Goal: Task Accomplishment & Management: Manage account settings

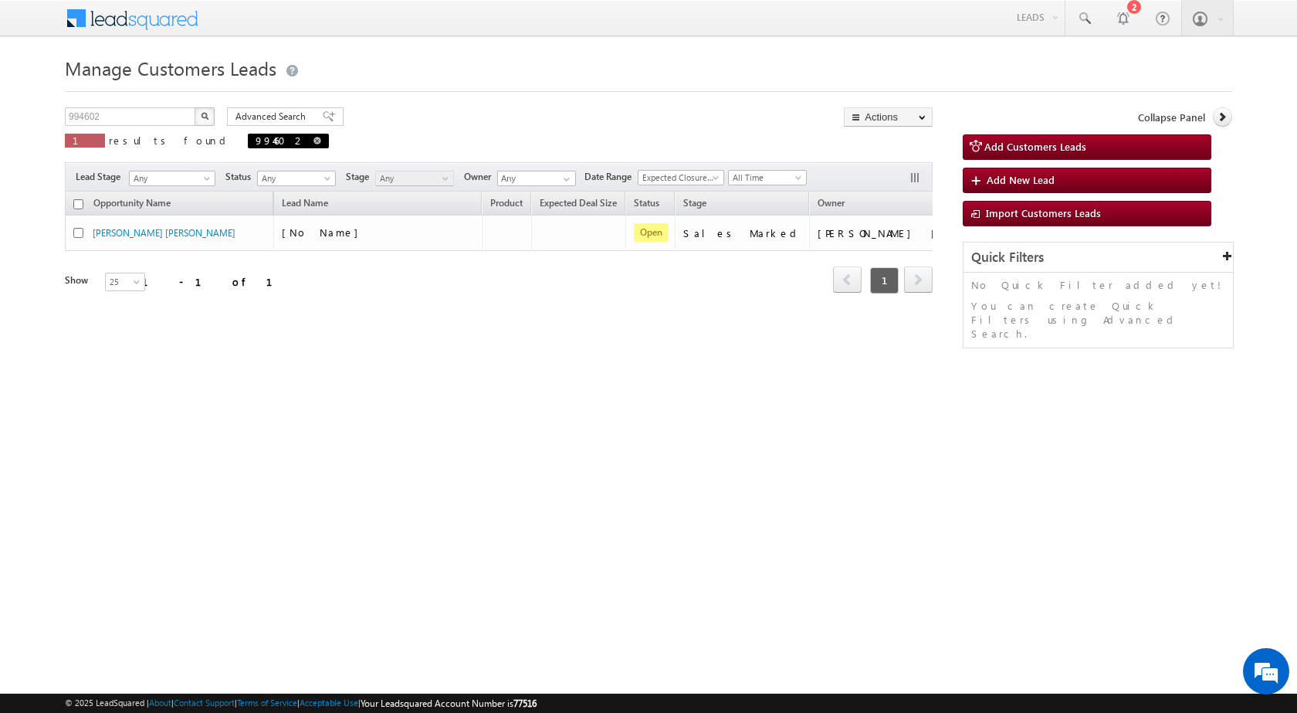
click at [248, 139] on span "994602" at bounding box center [288, 141] width 81 height 15
click at [313, 142] on span at bounding box center [317, 141] width 8 height 8
type input "Search Customers Leads"
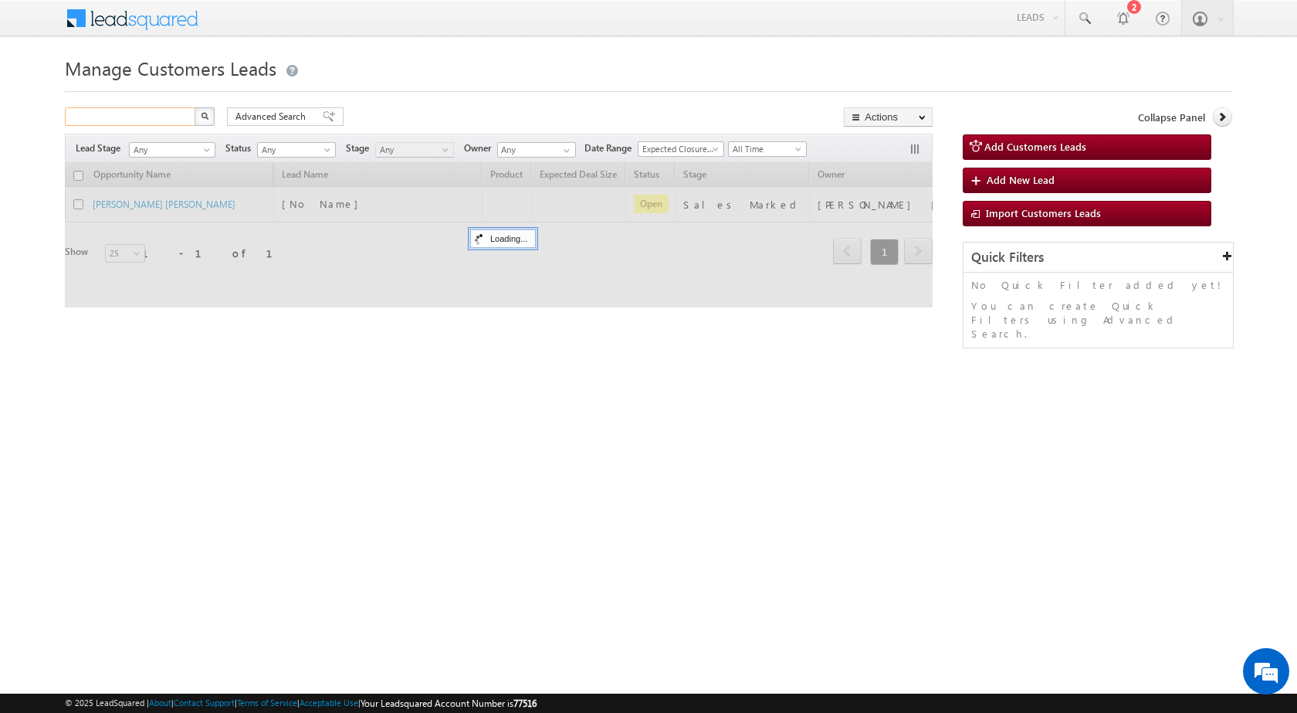
click at [164, 117] on input "text" at bounding box center [131, 116] width 132 height 19
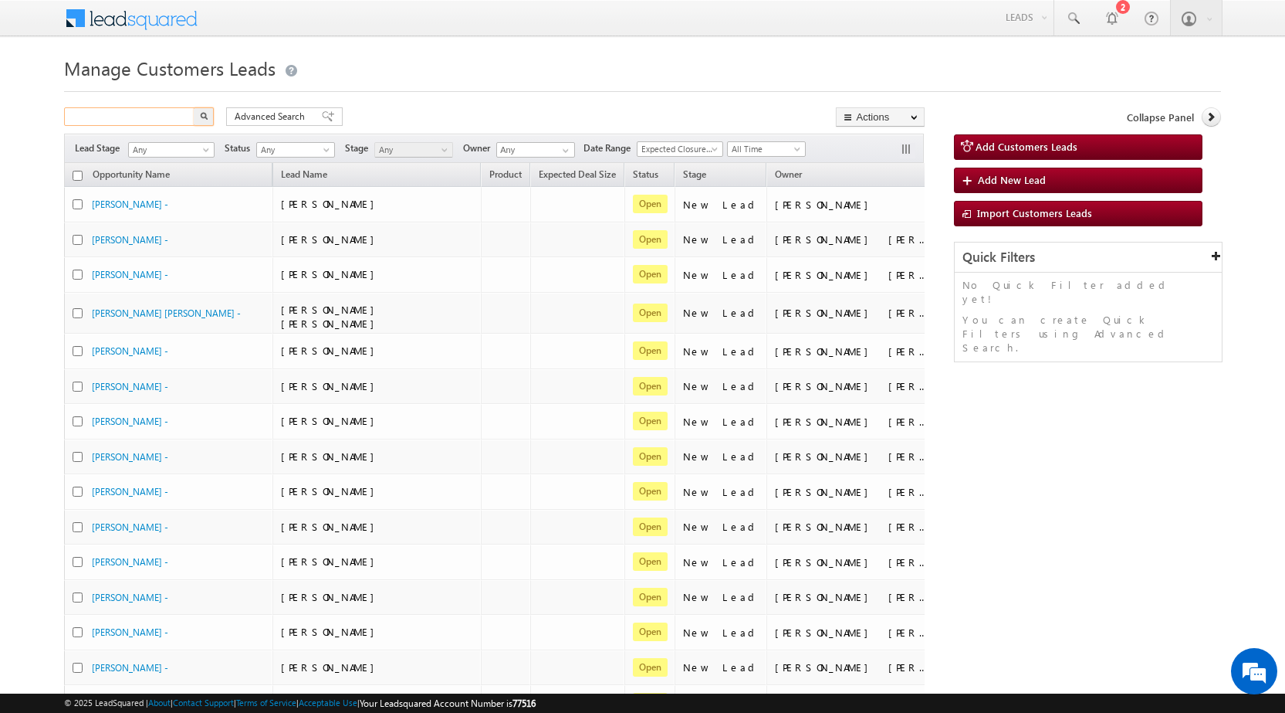
paste input "996255"
type input "996255"
click at [198, 117] on button "button" at bounding box center [204, 116] width 20 height 19
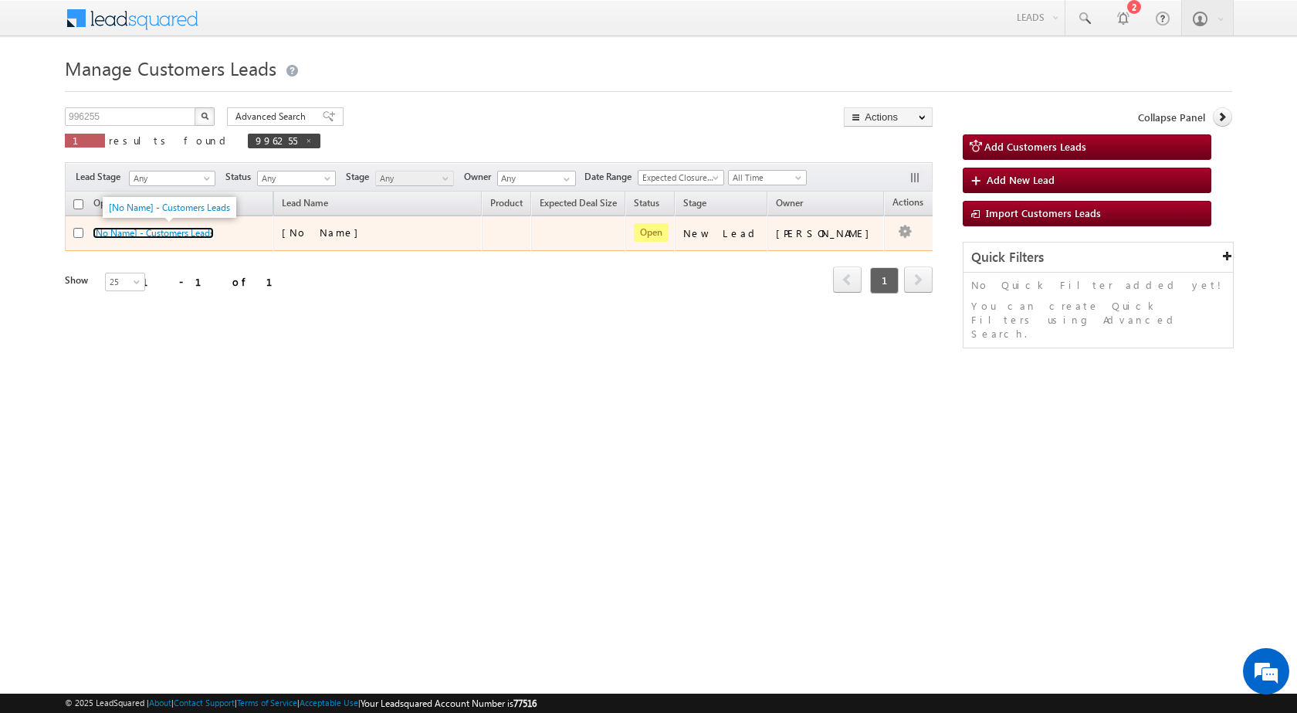
drag, startPoint x: 172, startPoint y: 232, endPoint x: 839, endPoint y: 225, distance: 667.1
click at [174, 233] on link "[No Name] - Customers Leads" at bounding box center [153, 233] width 121 height 12
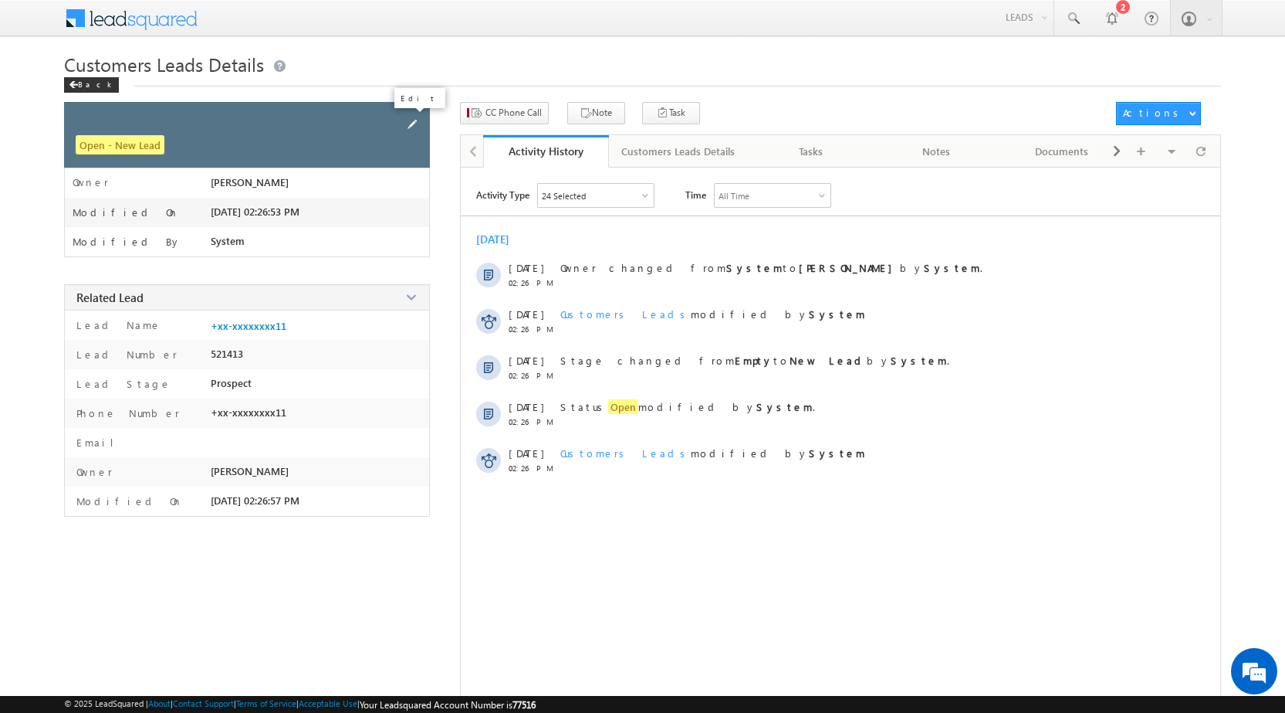
click at [405, 124] on span at bounding box center [412, 124] width 17 height 17
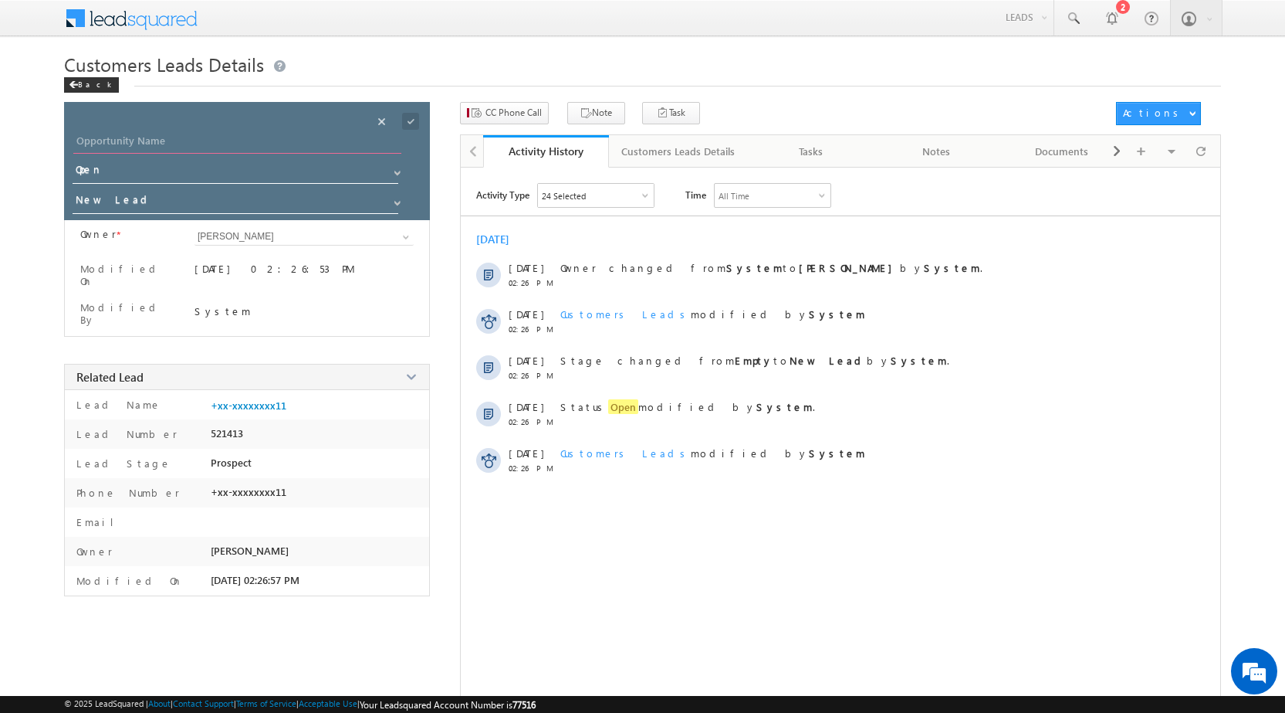
click at [245, 150] on input "Opportunity Name" at bounding box center [237, 143] width 328 height 22
paste input "[PERSON_NAME] [PERSON_NAME]"
type input "[PERSON_NAME] [PERSON_NAME]"
click at [230, 201] on input "New Lead" at bounding box center [236, 202] width 327 height 25
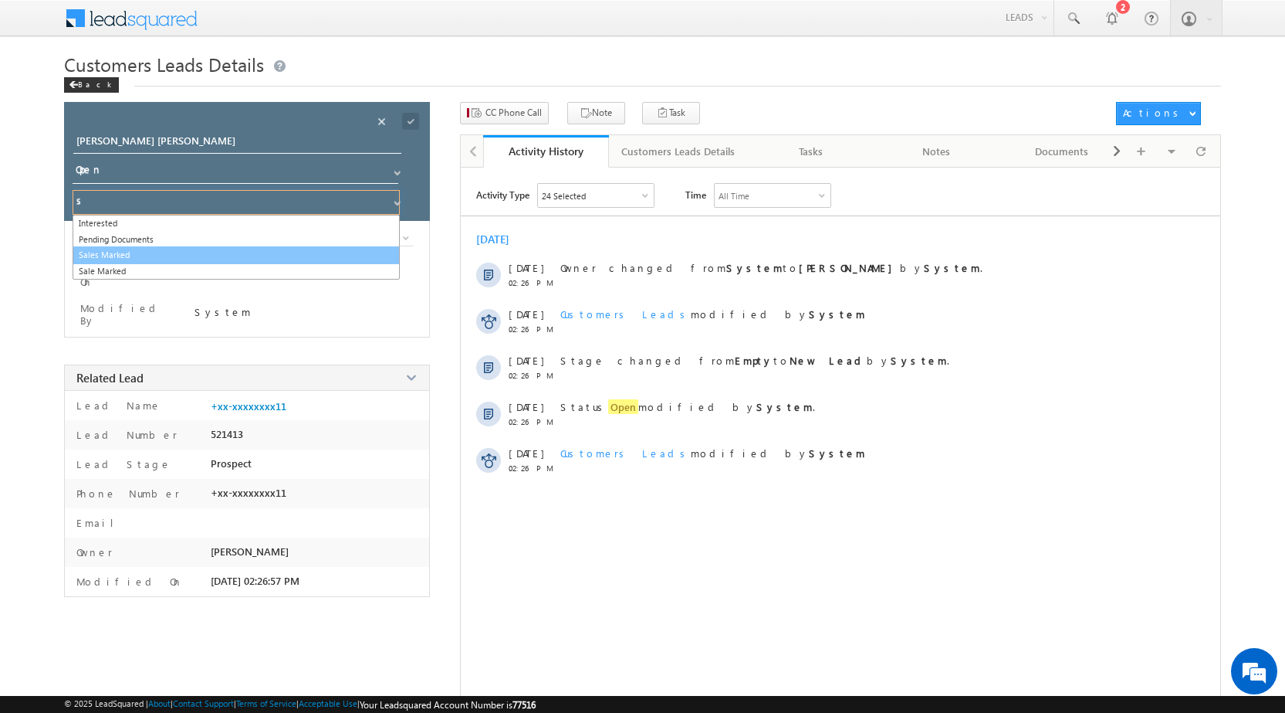
click at [232, 253] on link "Sales Marked" at bounding box center [236, 255] width 327 height 18
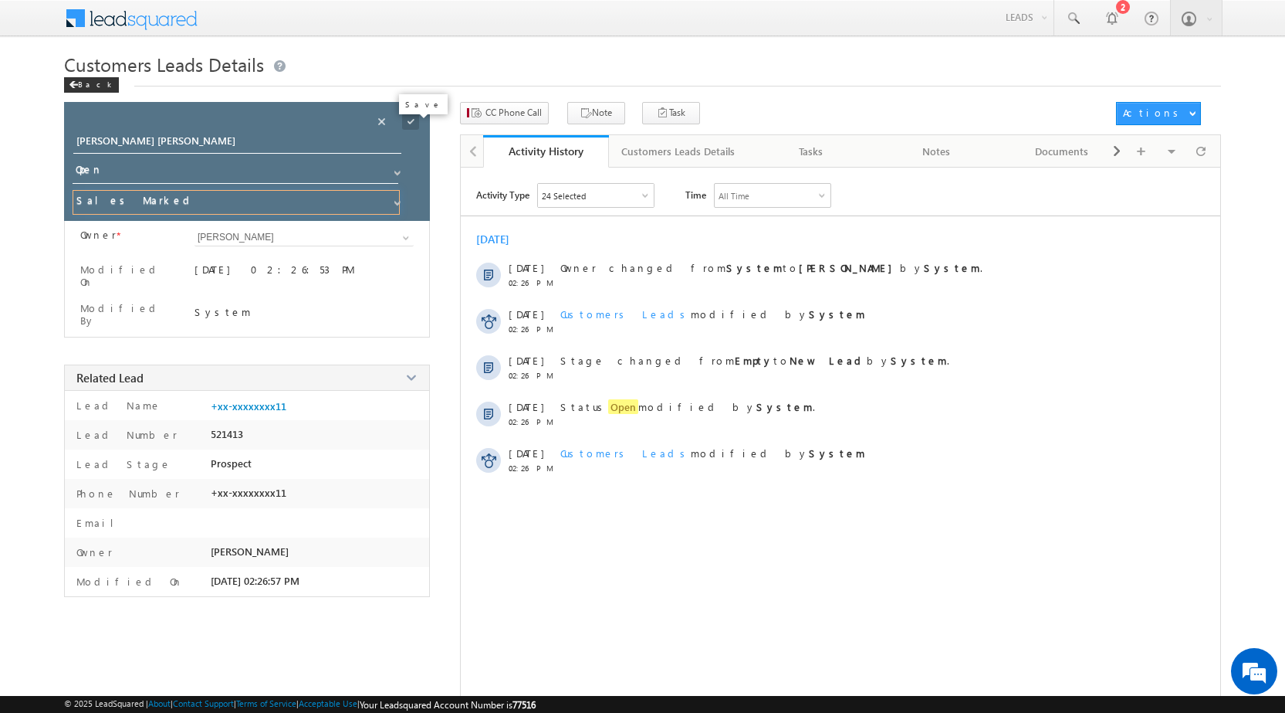
type input "Sales Marked"
click at [407, 119] on span at bounding box center [410, 121] width 17 height 17
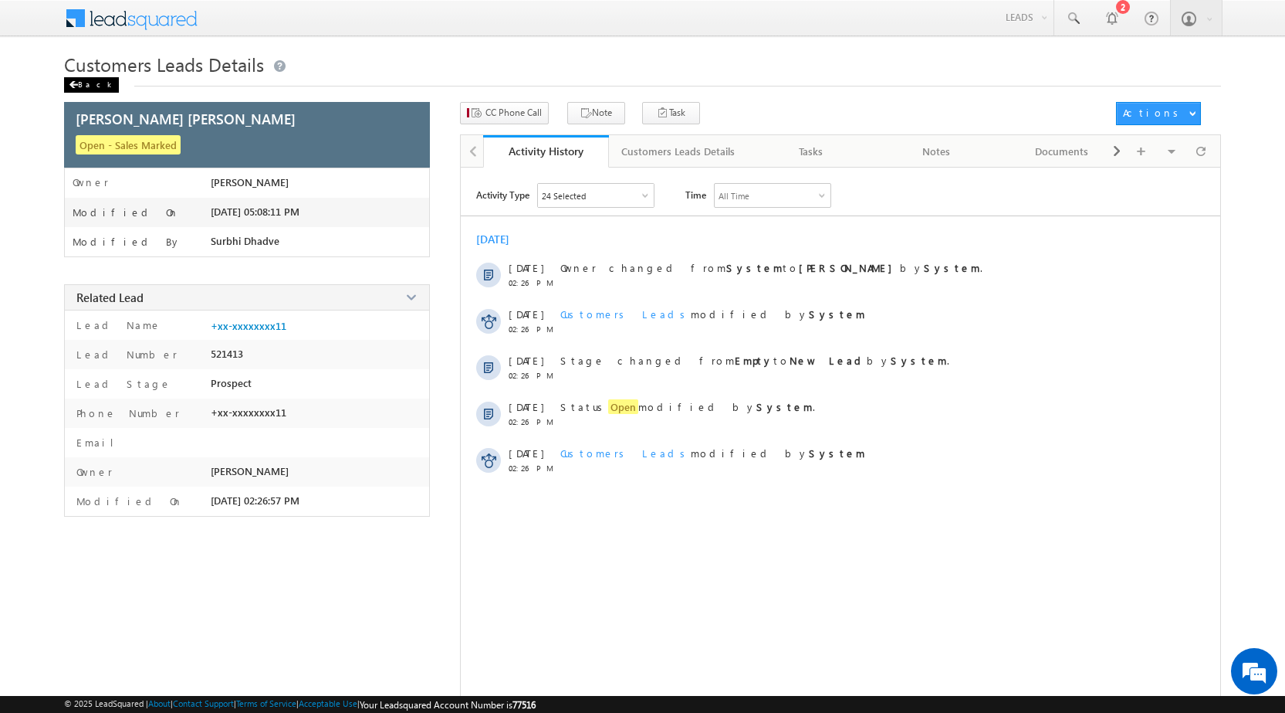
click at [73, 93] on div "Customers Leads Details Back" at bounding box center [642, 77] width 1157 height 50
click at [84, 81] on div "Back" at bounding box center [91, 84] width 55 height 15
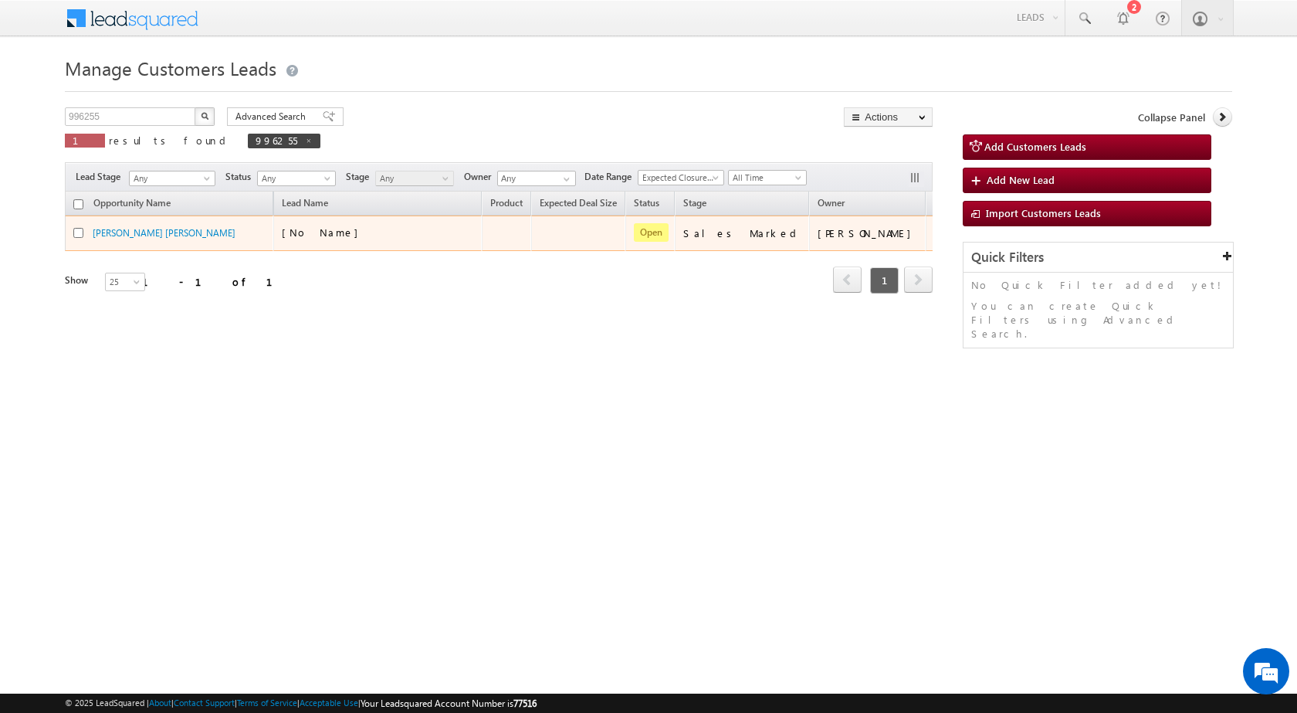
click at [926, 235] on td "Edit Change Owner Change Stage Add Activity Add Task Delete" at bounding box center [958, 233] width 64 height 36
click at [880, 251] on link "Edit" at bounding box center [915, 252] width 77 height 19
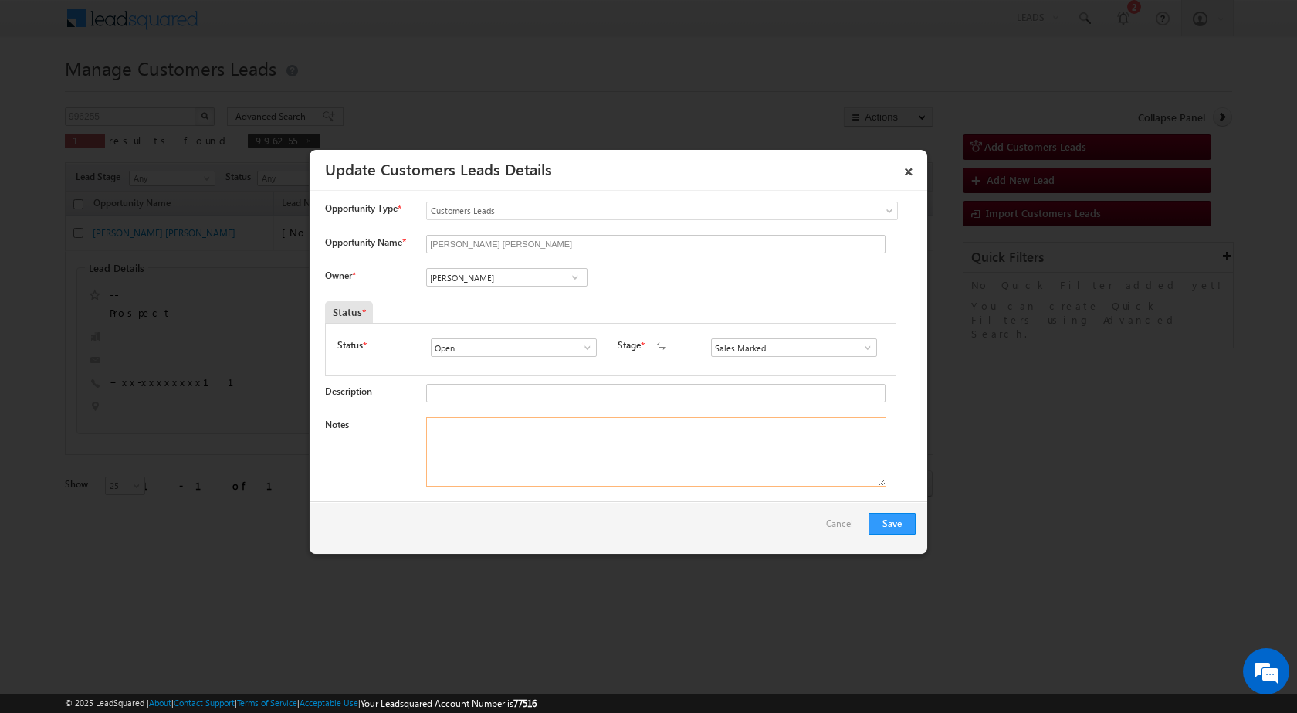
click at [529, 436] on textarea "Notes" at bounding box center [656, 451] width 460 height 69
paste textarea "[PERSON_NAME] [PERSON_NAME]"
type textarea "[PERSON_NAME] [PERSON_NAME]"
click at [486, 451] on textarea "[PERSON_NAME] [PERSON_NAME]" at bounding box center [656, 451] width 460 height 69
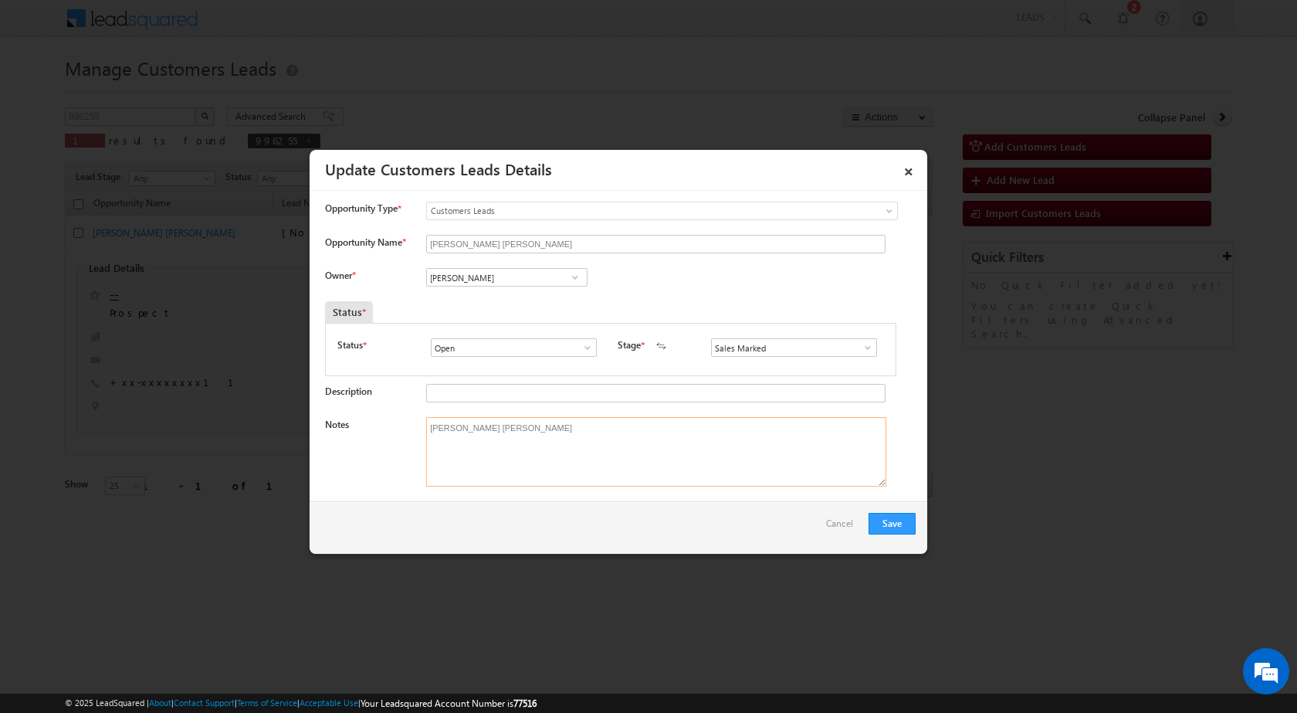
click at [486, 451] on textarea "[PERSON_NAME] [PERSON_NAME]" at bounding box center [656, 451] width 460 height 69
click at [489, 432] on textarea "Notes" at bounding box center [656, 451] width 460 height 69
paste textarea "Mobile no - [PHONE_NUMBER] / Name - [PERSON_NAME] [PERSON_NAME] / Construction …"
type textarea "Mobile no - [PHONE_NUMBER] / Name - [PERSON_NAME] [PERSON_NAME] / Construction …"
click at [507, 276] on input "[PERSON_NAME]" at bounding box center [506, 277] width 161 height 19
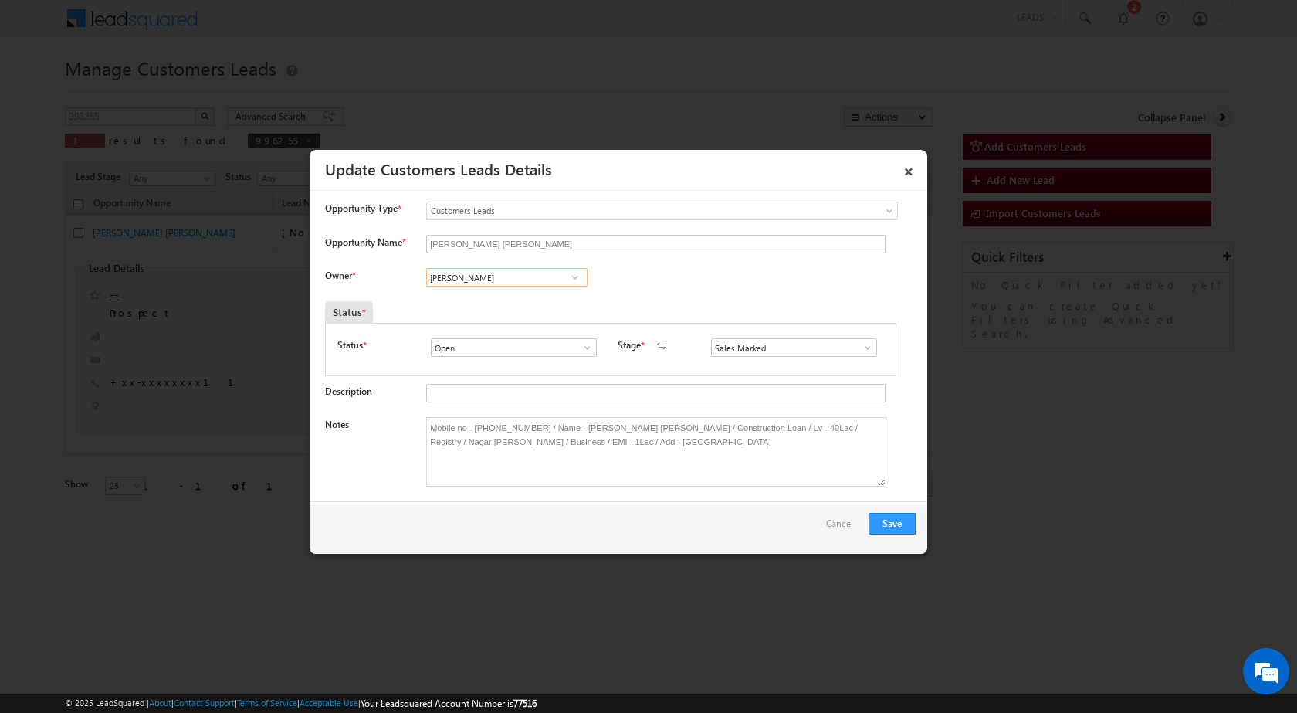
paste input "[PERSON_NAME][EMAIL_ADDRESS][DOMAIN_NAME]"
click at [497, 296] on link "[PERSON_NAME] [PERSON_NAME][EMAIL_ADDRESS][DOMAIN_NAME]" at bounding box center [506, 300] width 161 height 29
type input "[PERSON_NAME]"
click at [892, 530] on button "Save" at bounding box center [892, 524] width 47 height 22
